Goal: Task Accomplishment & Management: Manage account settings

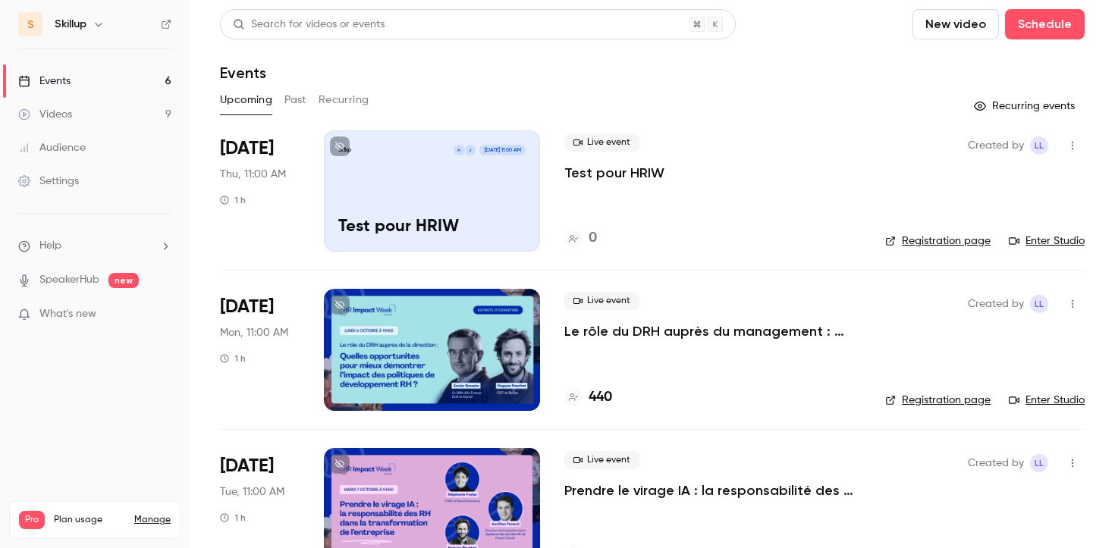
click at [626, 331] on p "Le rôle du DRH auprès du management : quelles opportunités pour mieux démontrer…" at bounding box center [712, 331] width 297 height 18
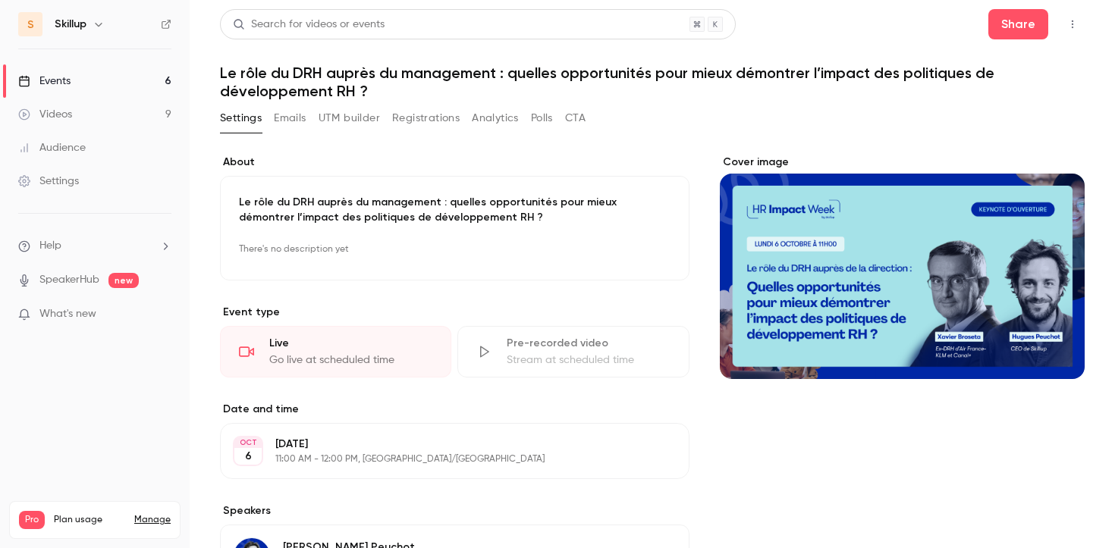
click at [284, 117] on button "Emails" at bounding box center [290, 118] width 32 height 24
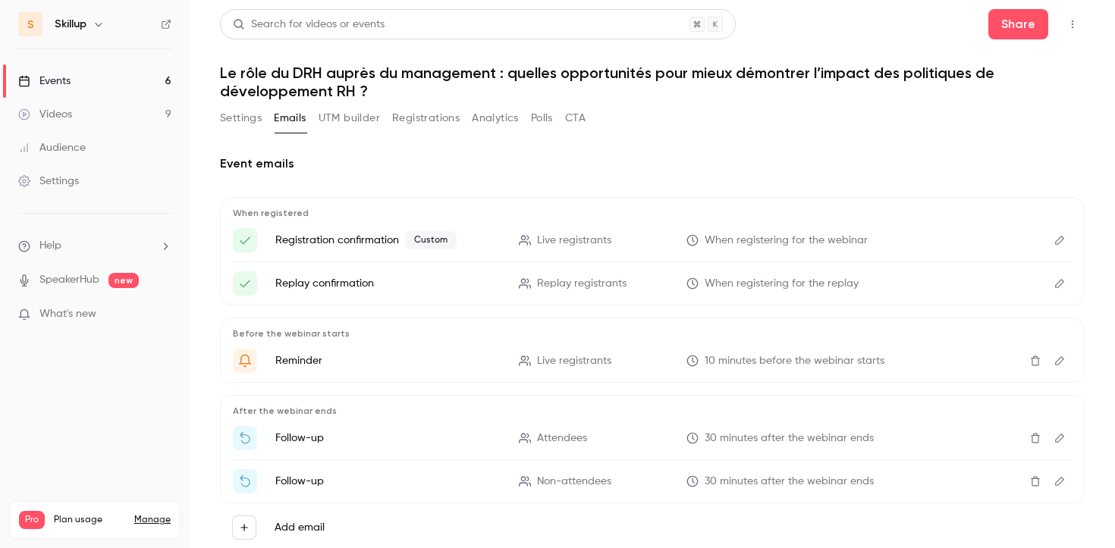
click at [299, 362] on p "Reminder" at bounding box center [387, 360] width 225 height 15
click at [1061, 363] on icon "Edit" at bounding box center [1059, 361] width 12 height 11
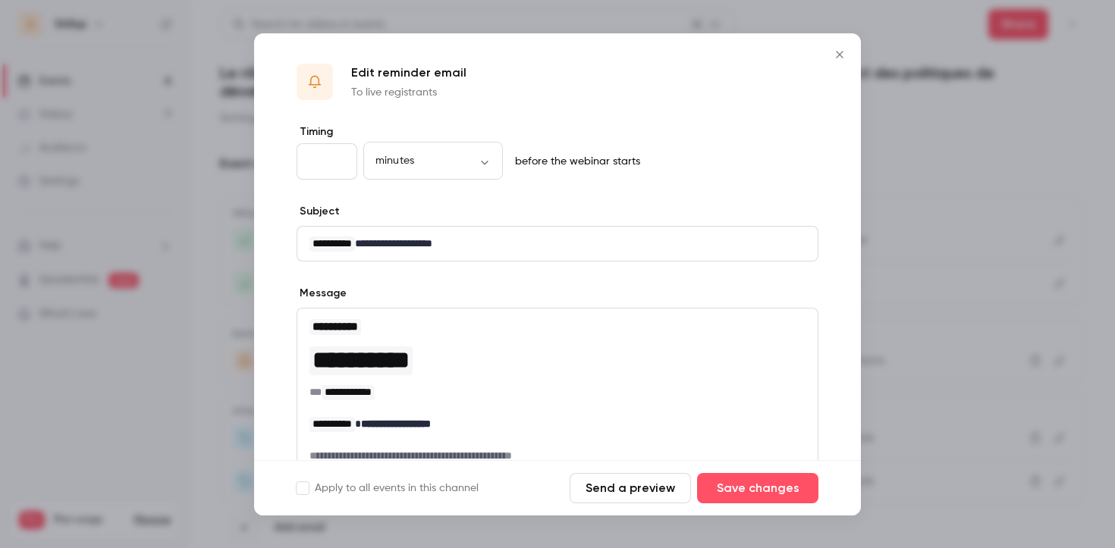
click at [849, 53] on button "Close" at bounding box center [839, 54] width 30 height 30
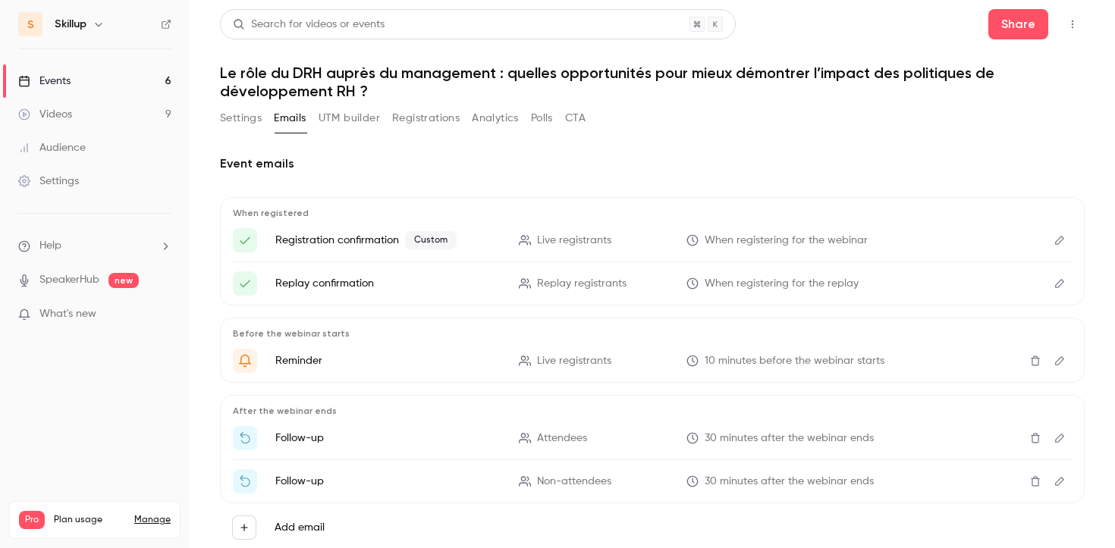
click at [1059, 238] on icon "Edit" at bounding box center [1059, 240] width 12 height 11
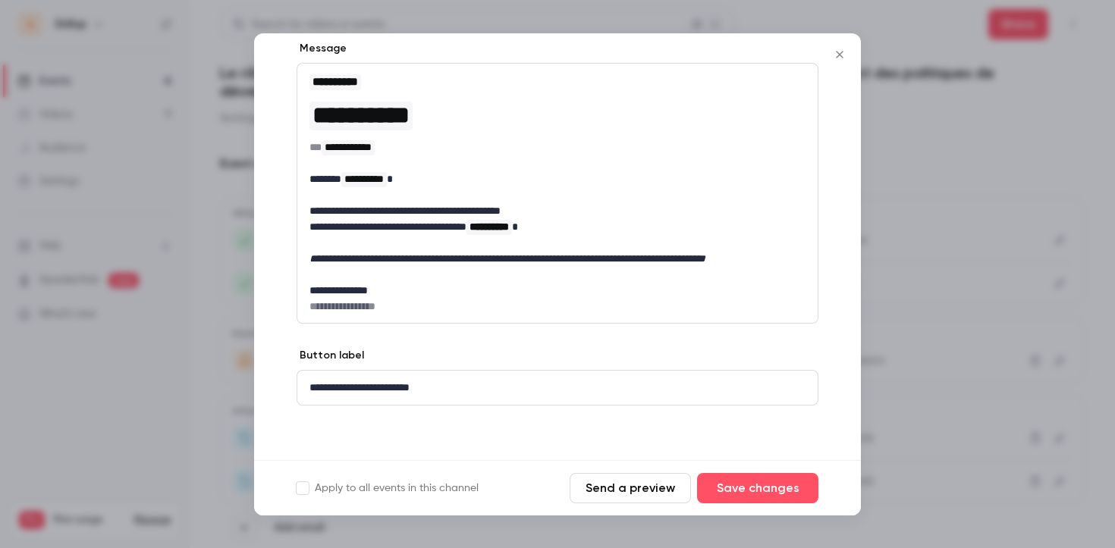
scroll to position [181, 0]
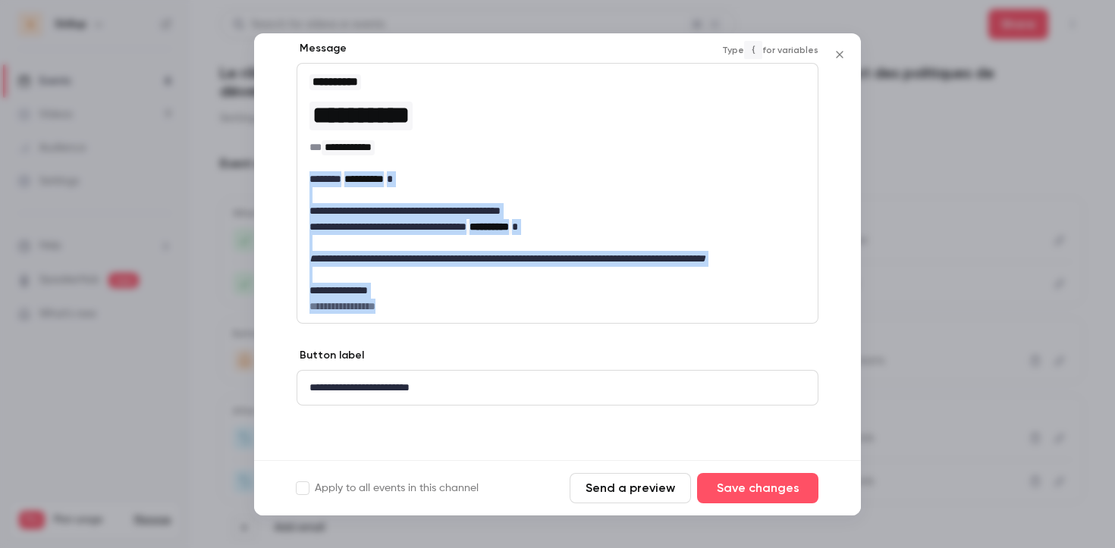
drag, startPoint x: 309, startPoint y: 163, endPoint x: 392, endPoint y: 306, distance: 165.2
click at [392, 306] on div "**********" at bounding box center [557, 193] width 520 height 259
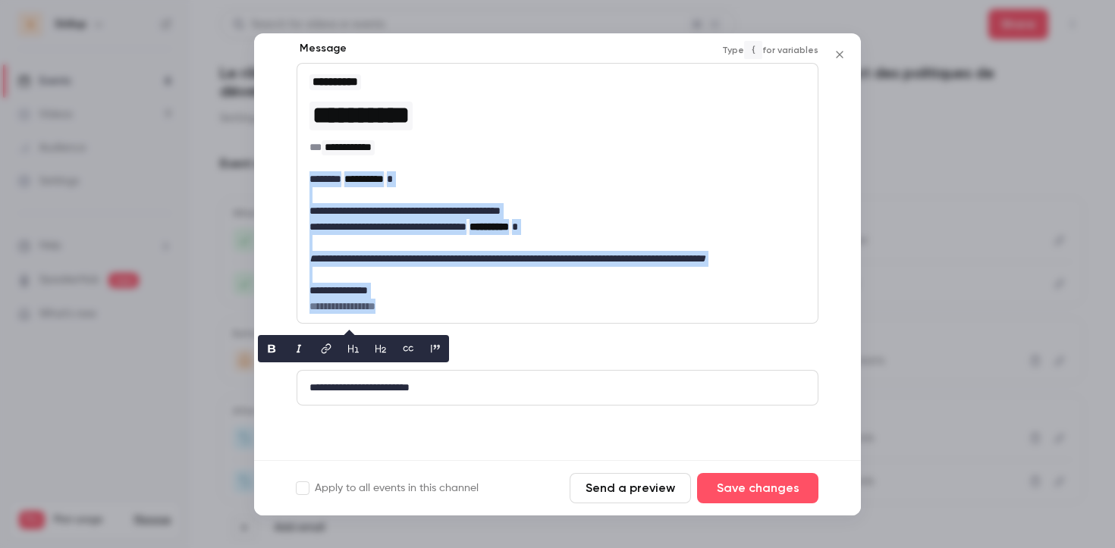
copy div "**********"
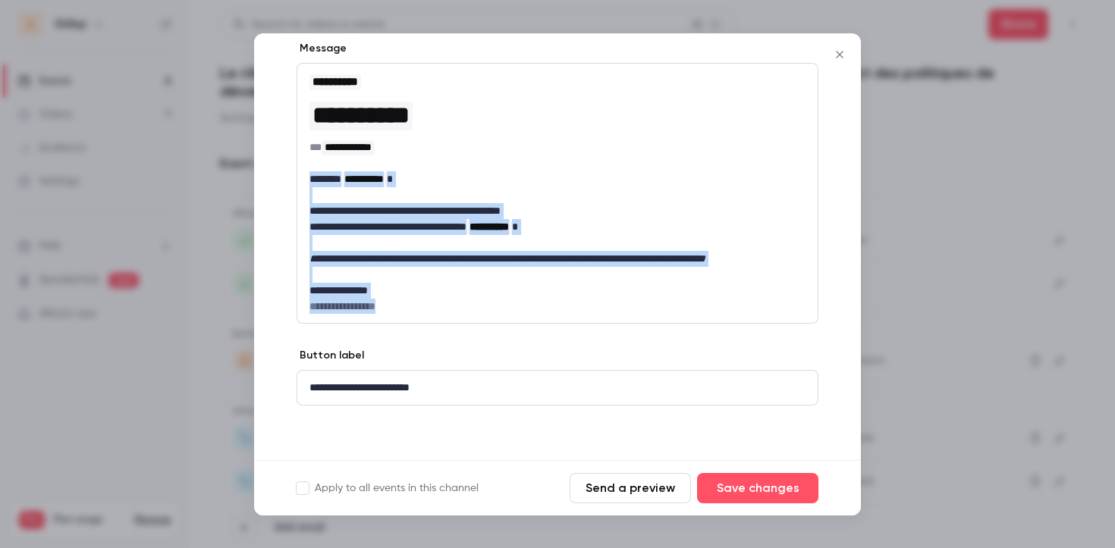
click at [833, 55] on icon "Close" at bounding box center [839, 55] width 18 height 12
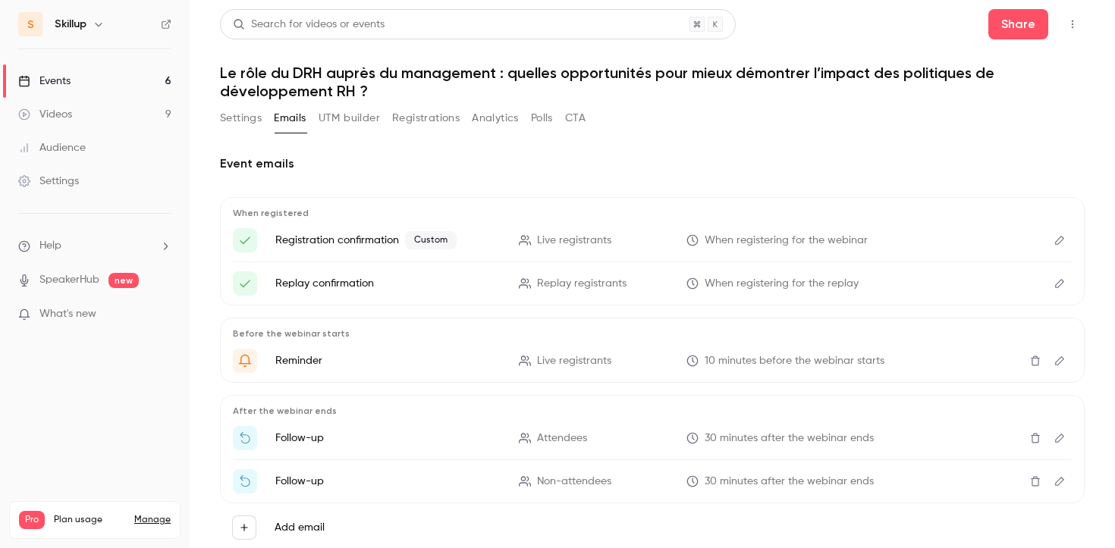
scroll to position [43, 0]
